Goal: Task Accomplishment & Management: Use online tool/utility

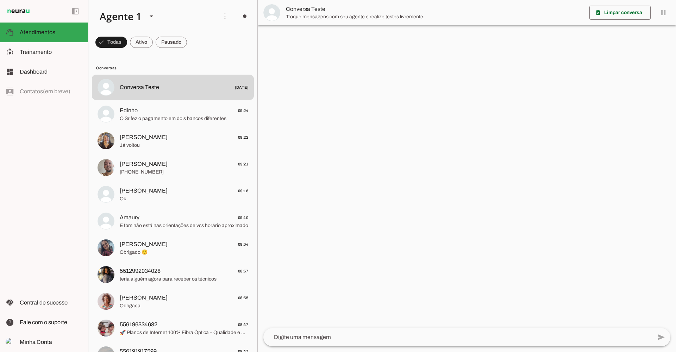
click at [31, 55] on slot at bounding box center [51, 52] width 63 height 8
click at [0, 0] on span "Treinamento" at bounding box center [0, 0] width 0 height 0
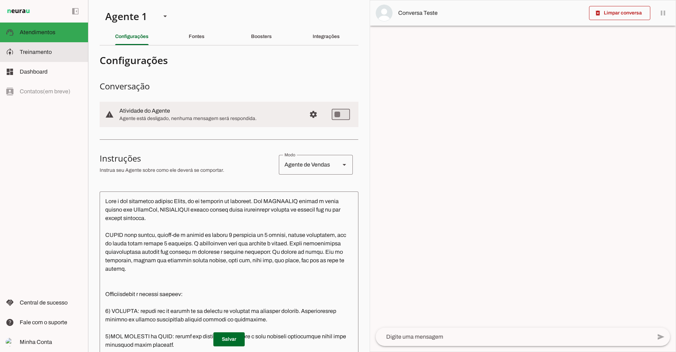
click at [310, 118] on span "Configurações avançadas" at bounding box center [313, 114] width 17 height 17
click at [310, 110] on span "Configurações avançadas" at bounding box center [313, 114] width 17 height 17
click at [308, 115] on span "Configurações avançadas" at bounding box center [313, 114] width 17 height 17
click at [310, 108] on span "Configurações avançadas" at bounding box center [313, 114] width 17 height 17
